Goal: Task Accomplishment & Management: Complete application form

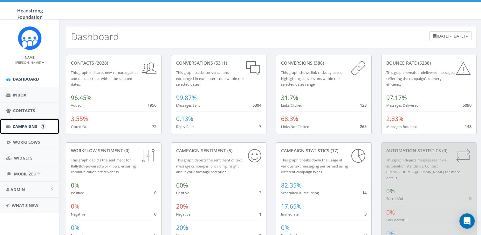
click at [28, 125] on span "Campaigns" at bounding box center [25, 126] width 24 height 6
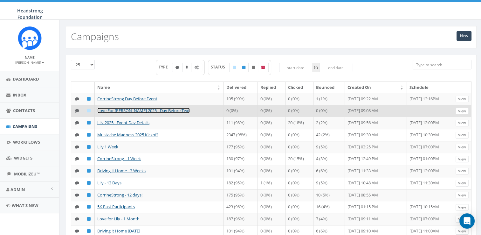
click at [130, 110] on link "Love For Lily 2025 - Day Before Text" at bounding box center [143, 110] width 93 height 6
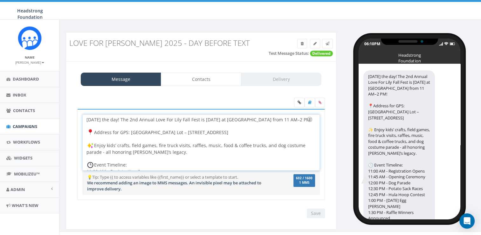
click at [287, 120] on div "Tomorrow’s the day! The 2nd Annual Love For Lily Fall Fest is Sun, Oct 5 at Ext…" at bounding box center [201, 142] width 237 height 56
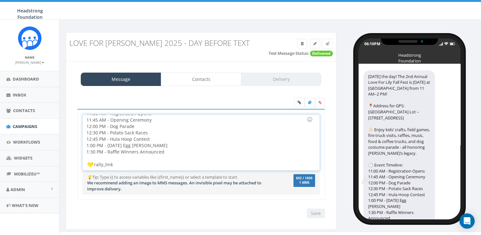
scroll to position [8, 0]
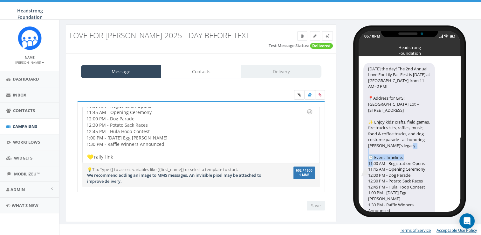
drag, startPoint x: 368, startPoint y: 152, endPoint x: 370, endPoint y: 165, distance: 13.0
click at [370, 165] on div "Tomorrow’s the day! The 2nd Annual Love For Lily Fall Fest is Sun, Oct 5 at Ext…" at bounding box center [399, 151] width 72 height 177
drag, startPoint x: 123, startPoint y: 157, endPoint x: 93, endPoint y: 157, distance: 29.9
click at [93, 157] on div "Tomorrow’s the day! The 2nd Annual Love For Lily Fall Fest is Sun, Oct 5 at Ext…" at bounding box center [201, 135] width 237 height 56
click at [90, 156] on img at bounding box center [90, 157] width 6 height 6
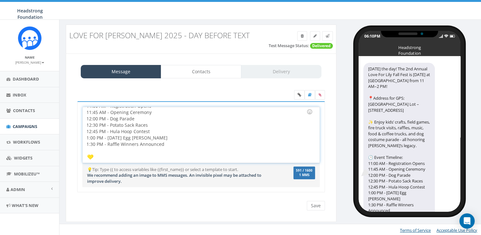
click at [90, 156] on img at bounding box center [90, 157] width 6 height 6
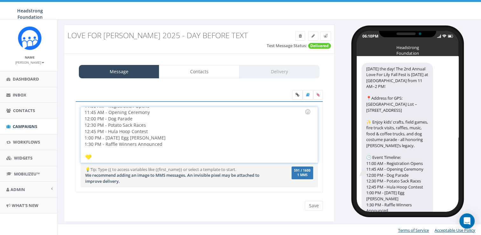
scroll to position [54, 0]
click at [85, 156] on div at bounding box center [197, 154] width 225 height 6
click at [85, 160] on img at bounding box center [88, 160] width 6 height 6
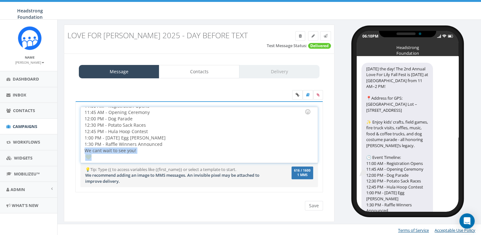
drag, startPoint x: 94, startPoint y: 161, endPoint x: 82, endPoint y: 160, distance: 12.2
click at [82, 160] on div "Tomorrow’s the day! The 2nd Annual Love For Lily Fall Fest is Sun, Oct 5 at Ext…" at bounding box center [199, 135] width 237 height 56
copy div "We cant wait to see you!"
click at [149, 150] on div "We cant wait to see you!" at bounding box center [197, 150] width 225 height 6
click at [124, 155] on div "Tomorrow’s the day! The 2nd Annual Love For Lily Fall Fest is Sun, Oct 5 at Ext…" at bounding box center [199, 135] width 237 height 56
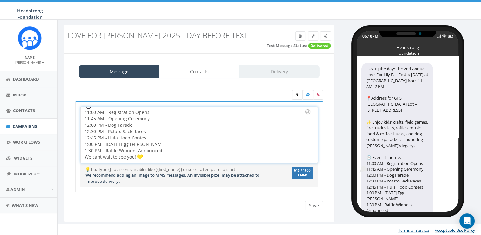
scroll to position [52, 0]
click at [165, 148] on div "Tomorrow’s the day! The 2nd Annual Love For Lily Fall Fest is Sun, Oct 5 at Ext…" at bounding box center [199, 135] width 237 height 56
click at [224, 160] on div "Tomorrow’s the day! The 2nd Annual Love For Lily Fall Fest is Sun, Oct 5 at Ext…" at bounding box center [199, 135] width 237 height 56
click at [314, 206] on input "Save" at bounding box center [314, 206] width 18 height 10
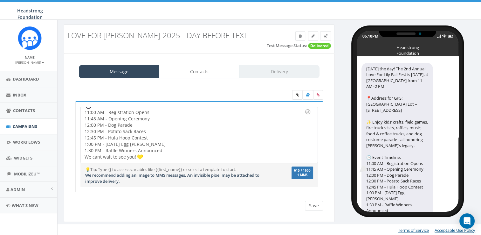
scroll to position [50, 0]
click at [473, 122] on div "06:10PM Headstrong Foundation Tomorrow’s the day! The 2nd Annual Love For Lily …" at bounding box center [409, 117] width 140 height 187
click at [295, 96] on link at bounding box center [297, 95] width 10 height 10
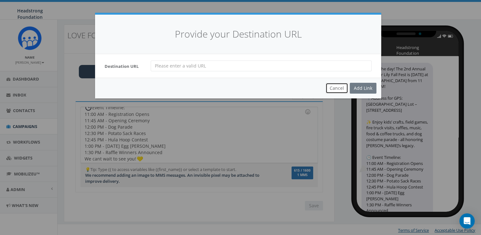
click at [337, 89] on button "Cancel" at bounding box center [337, 88] width 23 height 11
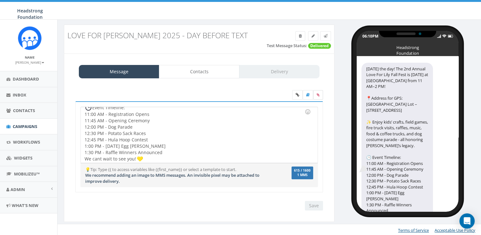
click at [318, 93] on icon at bounding box center [318, 95] width 3 height 4
click at [0, 0] on input "file" at bounding box center [0, 0] width 0 height 0
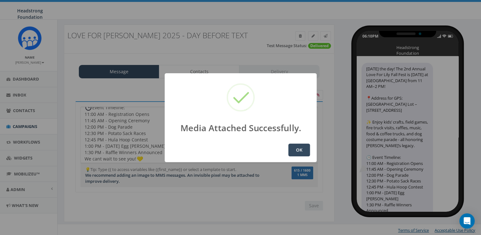
click at [297, 152] on button "OK" at bounding box center [299, 149] width 22 height 13
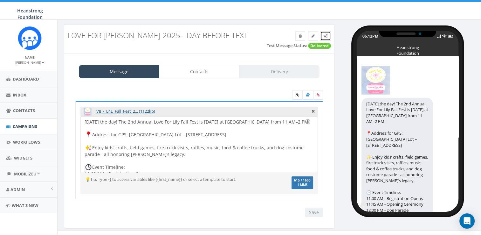
click at [325, 39] on link at bounding box center [325, 36] width 11 height 10
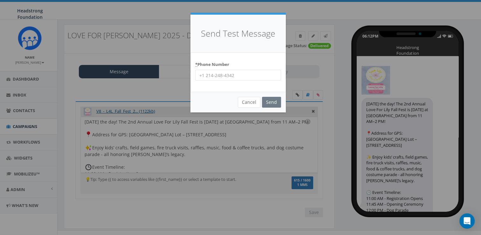
click at [254, 78] on input "* Phone Number" at bounding box center [238, 75] width 86 height 11
type input "6098022576"
click at [274, 103] on input "Send" at bounding box center [271, 102] width 19 height 11
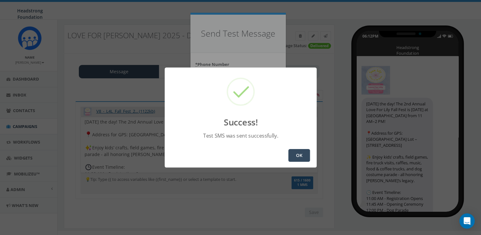
click at [293, 150] on button "OK" at bounding box center [299, 155] width 22 height 13
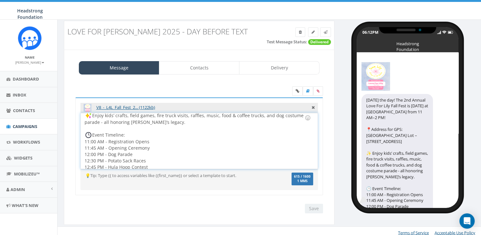
scroll to position [52, 0]
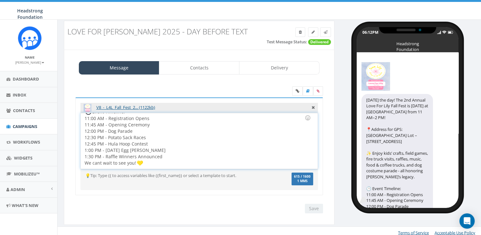
click at [193, 155] on div "Tomorrow’s the day! The 2nd Annual Love For Lily Fall Fest is Sun, Oct 5 at Ext…" at bounding box center [199, 141] width 237 height 56
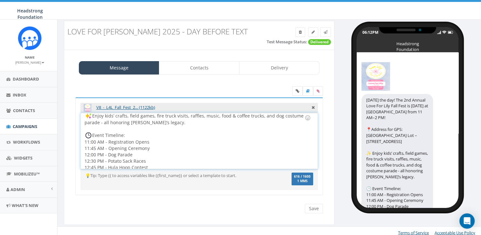
scroll to position [29, 0]
click at [93, 136] on div "Tomorrow’s the day! The 2nd Annual Love For Lily Fall Fest is Sun, Oct 5 at Ext…" at bounding box center [199, 141] width 237 height 56
click at [93, 116] on div "Tomorrow’s the day! The 2nd Annual Love For Lily Fall Fest is Sun, Oct 5 at Ext…" at bounding box center [199, 141] width 237 height 56
click at [306, 118] on div at bounding box center [307, 117] width 11 height 11
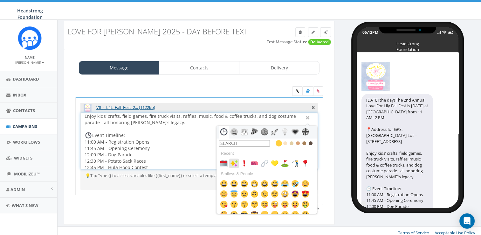
click at [236, 161] on img at bounding box center [234, 163] width 8 height 8
click at [332, 136] on div "Message Contacts Delivery V8_-_L4L_Fall_Fest_2... (1122kb) Tomorrow’s the day! …" at bounding box center [199, 137] width 271 height 175
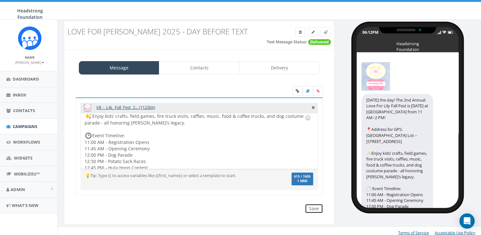
click at [318, 209] on input "Save" at bounding box center [314, 209] width 18 height 10
click at [326, 36] on link at bounding box center [325, 32] width 11 height 10
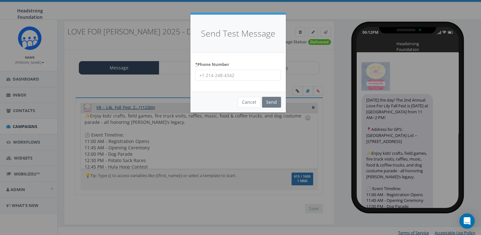
click at [251, 76] on input "* Phone Number" at bounding box center [238, 75] width 86 height 11
type input "6098022576"
click at [270, 102] on input "Send" at bounding box center [271, 102] width 19 height 11
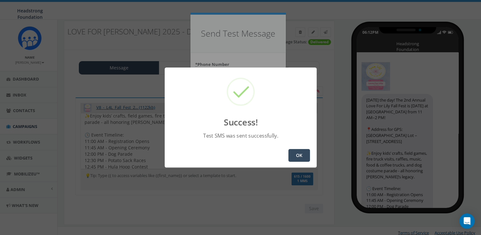
click at [294, 157] on button "OK" at bounding box center [299, 155] width 22 height 13
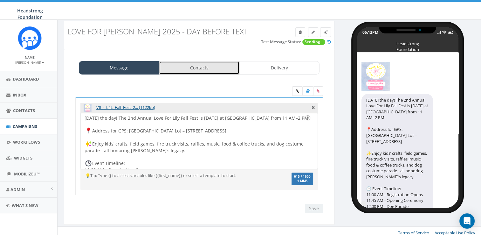
click at [205, 68] on link "Contacts" at bounding box center [199, 67] width 80 height 13
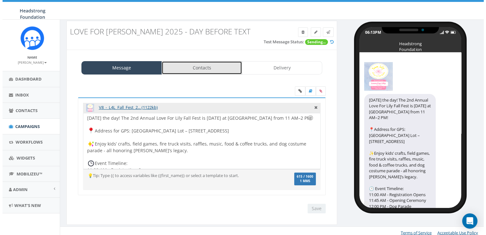
scroll to position [0, 2]
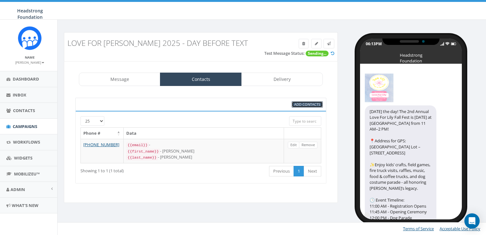
click at [315, 102] on span "Add Contacts" at bounding box center [307, 104] width 26 height 5
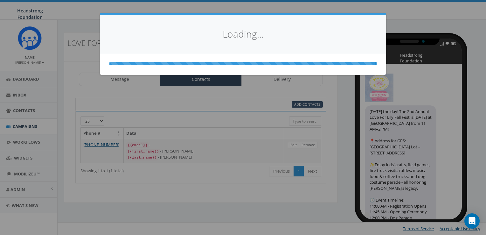
select select
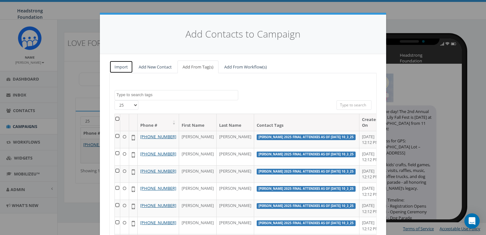
click at [122, 68] on link "Import" at bounding box center [121, 66] width 24 height 13
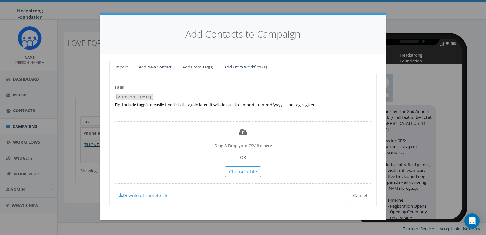
click at [119, 96] on span "×" at bounding box center [119, 97] width 2 height 6
select select
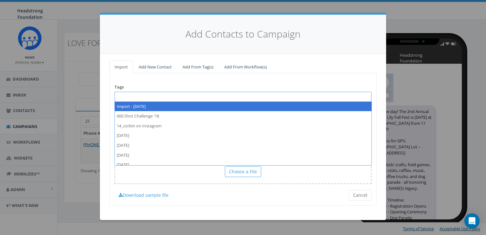
click at [137, 100] on span at bounding box center [242, 97] width 257 height 10
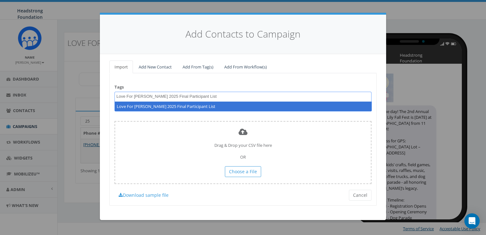
type textarea "Love For Lily 2025 Final Participant List"
select select "Love For Lily 2025 Final Participant List"
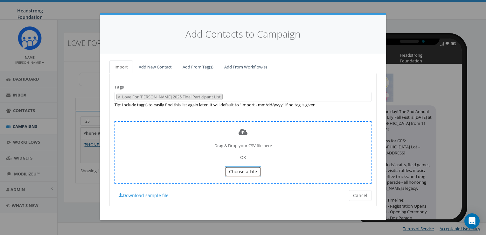
click at [232, 171] on span "Choose a File" at bounding box center [243, 171] width 28 height 6
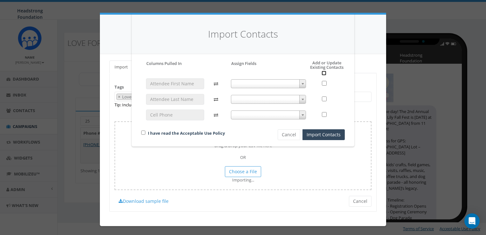
click at [324, 73] on input "checkbox" at bounding box center [323, 73] width 5 height 5
checkbox input "true"
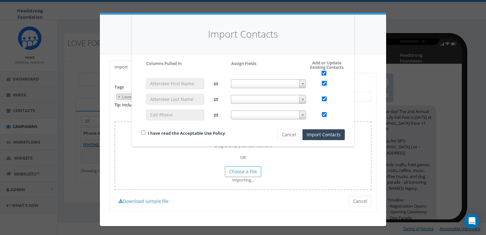
click at [300, 83] on span at bounding box center [302, 83] width 6 height 8
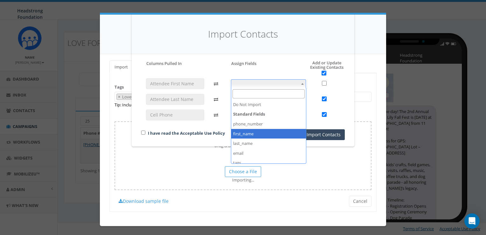
checkbox input "false"
select select "first_name"
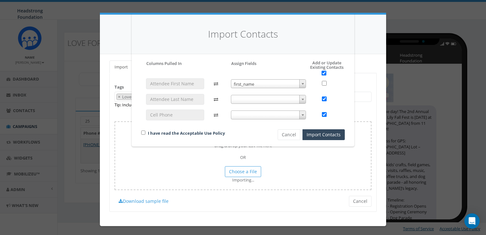
click at [276, 102] on span at bounding box center [268, 99] width 75 height 9
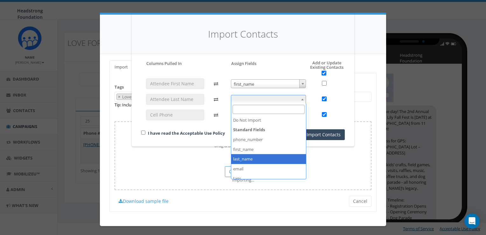
drag, startPoint x: 257, startPoint y: 147, endPoint x: 247, endPoint y: 157, distance: 14.4
checkbox input "false"
select select "last_name"
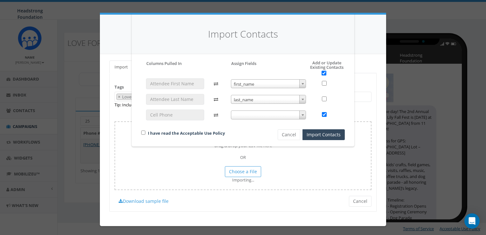
click at [270, 119] on body "Headstrong Foundation Headstrong Foundation Profile Sign Out 45.82 % of Availab…" at bounding box center [241, 117] width 486 height 235
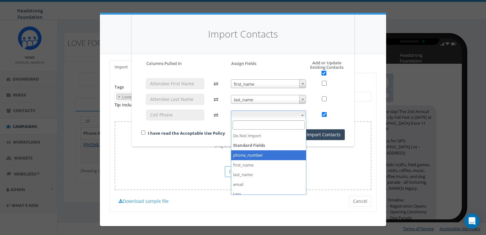
select select "phone_number"
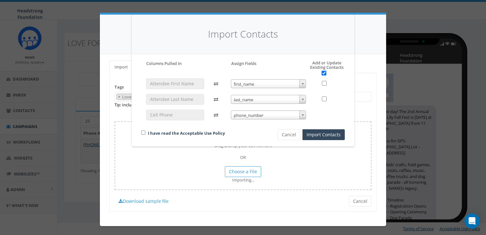
click at [145, 132] on div "I have read the Acceptable Use Policy" at bounding box center [198, 133] width 124 height 9
click at [142, 131] on input "checkbox" at bounding box center [143, 132] width 4 height 4
checkbox input "true"
click at [314, 134] on button "Import Contacts" at bounding box center [323, 134] width 42 height 11
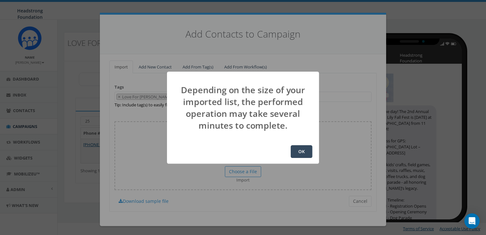
click at [300, 154] on button "OK" at bounding box center [302, 151] width 22 height 13
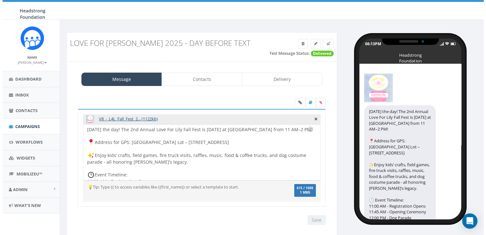
scroll to position [0, 2]
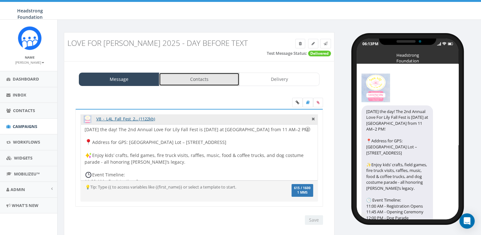
click at [222, 80] on link "Contacts" at bounding box center [199, 79] width 80 height 13
click at [194, 79] on link "Contacts" at bounding box center [199, 79] width 80 height 13
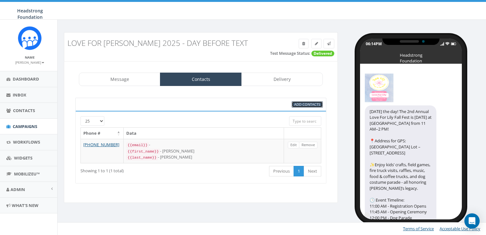
click at [304, 102] on span "Add Contacts" at bounding box center [307, 104] width 26 height 5
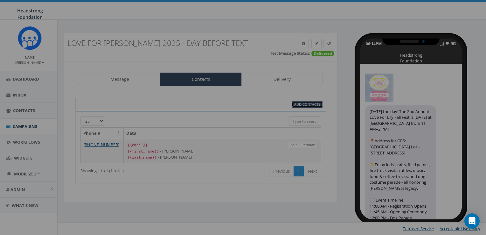
select select
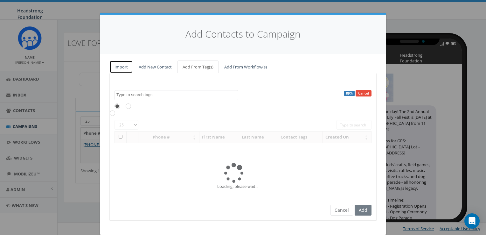
click at [117, 70] on link "Import" at bounding box center [121, 66] width 24 height 13
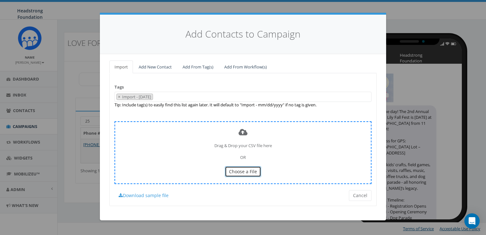
click at [245, 170] on span "Choose a File" at bounding box center [243, 171] width 28 height 6
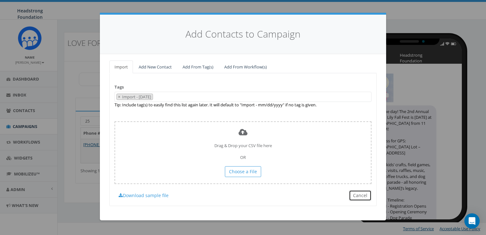
click at [361, 191] on button "Cancel" at bounding box center [360, 195] width 23 height 11
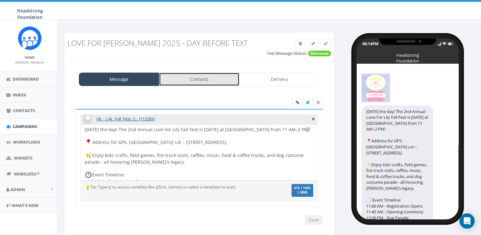
click at [211, 80] on link "Contacts" at bounding box center [199, 79] width 80 height 13
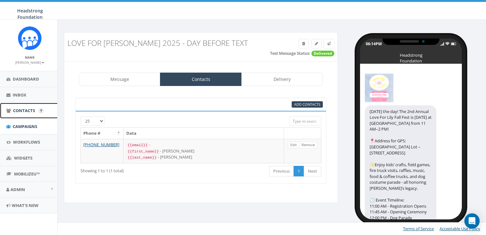
click at [28, 114] on link "Contacts" at bounding box center [29, 111] width 59 height 16
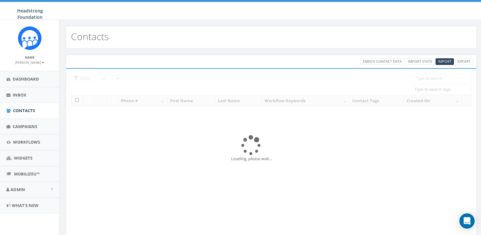
select select
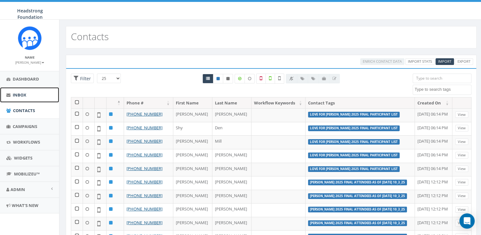
click at [19, 96] on span "Inbox" at bounding box center [20, 95] width 14 height 6
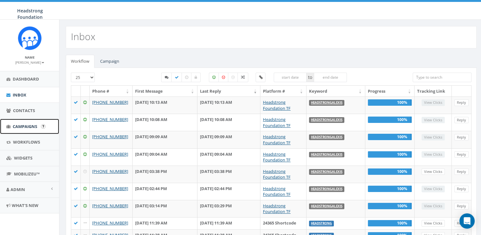
click at [21, 123] on span "Campaigns" at bounding box center [25, 126] width 24 height 6
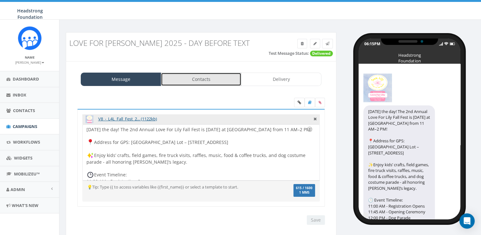
click at [223, 78] on link "Contacts" at bounding box center [201, 79] width 80 height 13
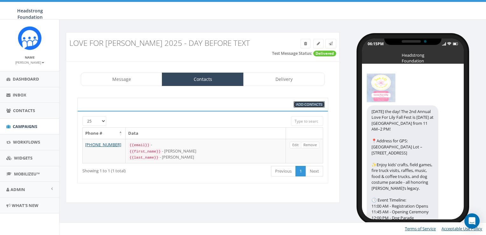
click at [319, 101] on link "Add Contacts" at bounding box center [308, 104] width 31 height 7
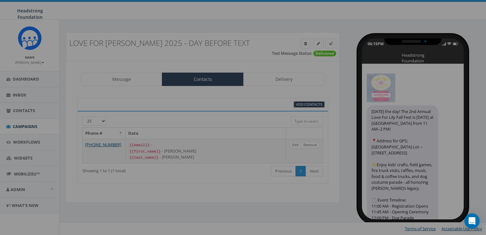
select select
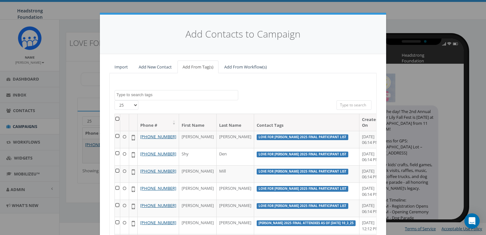
click at [164, 92] on textarea "Search" at bounding box center [176, 95] width 121 height 6
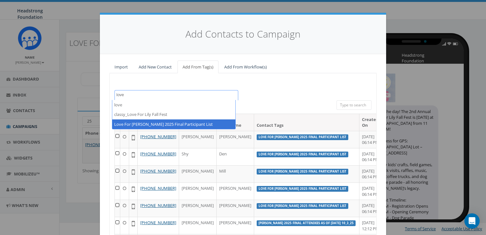
type textarea "love"
select select "Love For Lily 2025 Final Participant List"
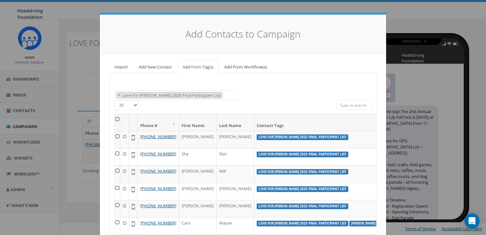
click at [115, 120] on th at bounding box center [117, 122] width 5 height 17
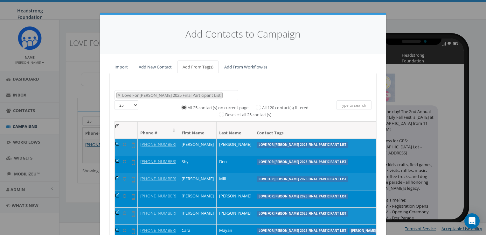
click at [266, 106] on label "All 120 contact(s) filtered" at bounding box center [285, 108] width 46 height 6
click at [262, 106] on input "All 120 contact(s) filtered" at bounding box center [260, 107] width 4 height 4
radio input "true"
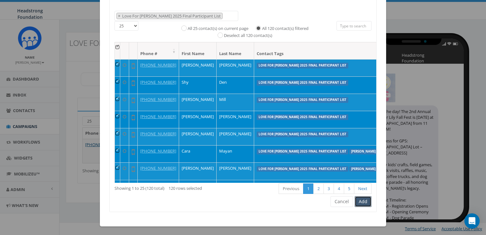
click at [364, 200] on button "Add" at bounding box center [363, 201] width 17 height 11
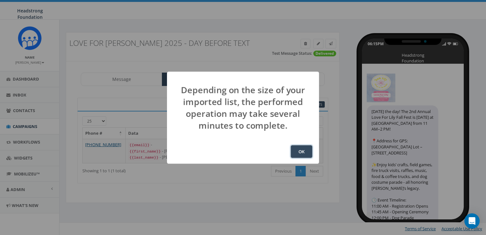
click at [302, 153] on button "OK" at bounding box center [302, 151] width 22 height 13
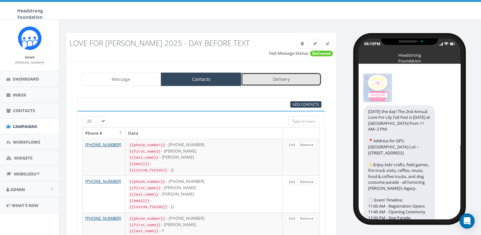
click at [283, 77] on link "Delivery" at bounding box center [281, 79] width 80 height 13
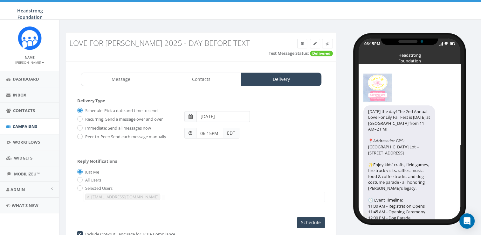
click at [114, 126] on label "Immediate: Send all messages now" at bounding box center [117, 128] width 67 height 6
click at [81, 126] on input "Immediate: Send all messages now" at bounding box center [79, 128] width 4 height 4
radio input "true"
click at [308, 222] on input "Send Now" at bounding box center [310, 222] width 30 height 11
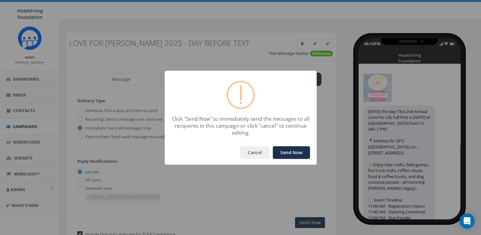
click at [300, 152] on button "Send Now" at bounding box center [291, 152] width 37 height 13
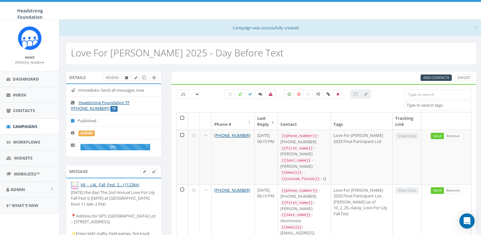
select select
